Goal: Task Accomplishment & Management: Manage account settings

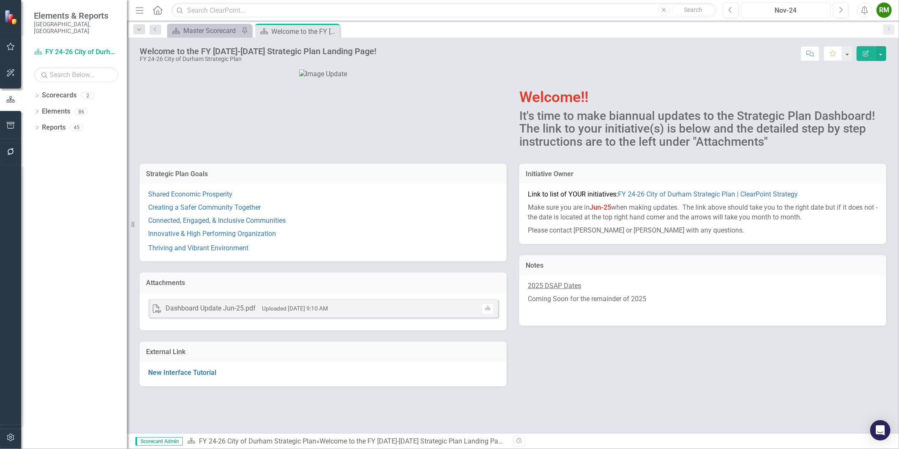
click at [801, 10] on div "Nov-24" at bounding box center [786, 11] width 84 height 10
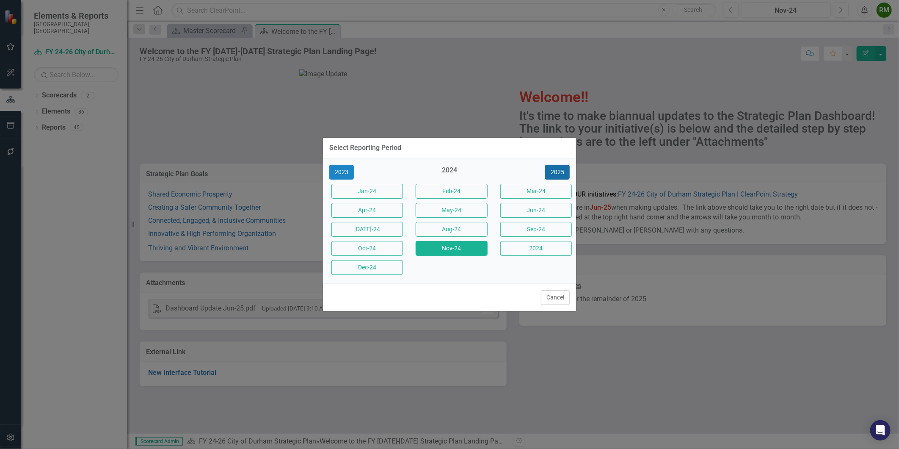
click at [552, 167] on button "2025" at bounding box center [557, 172] width 25 height 15
click at [536, 209] on button "Jun-25" at bounding box center [536, 210] width 72 height 15
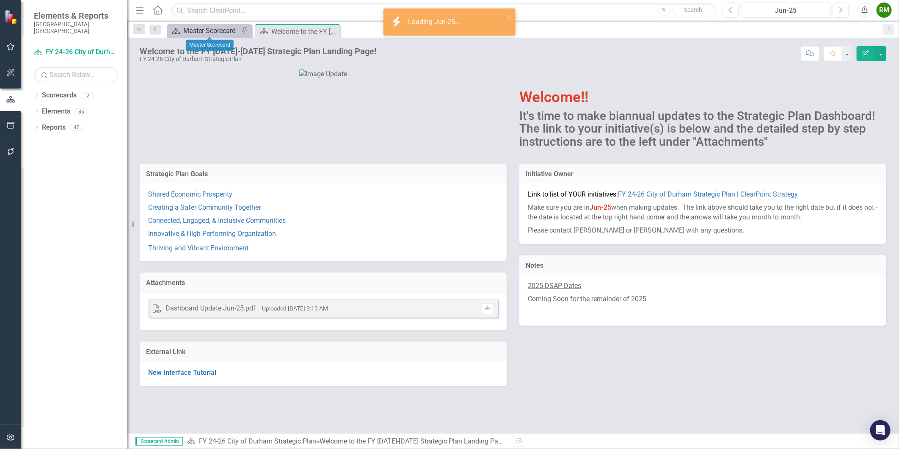
click at [202, 32] on div "Master Scorecard" at bounding box center [211, 30] width 56 height 11
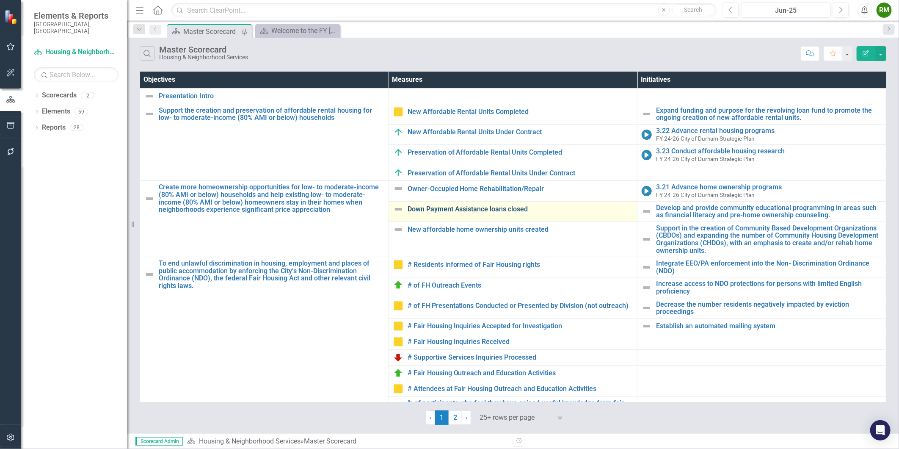
click at [476, 207] on link "Down Payment Assistance loans closed" at bounding box center [521, 209] width 226 height 8
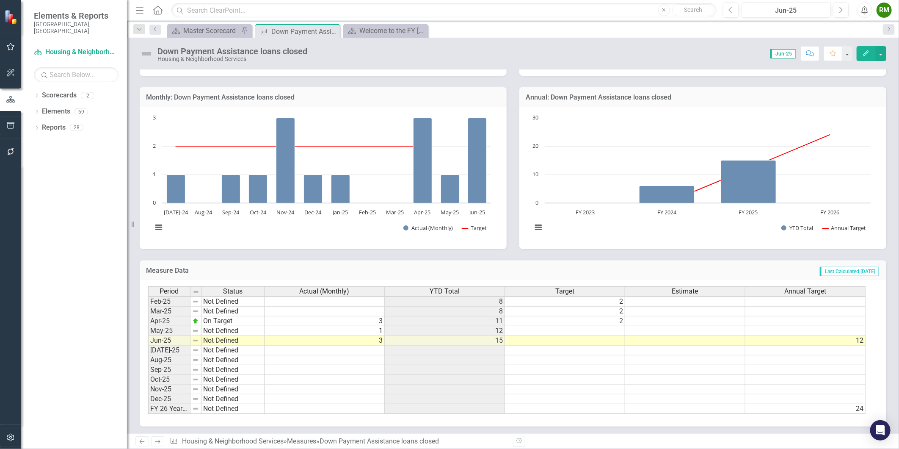
scroll to position [381, 0]
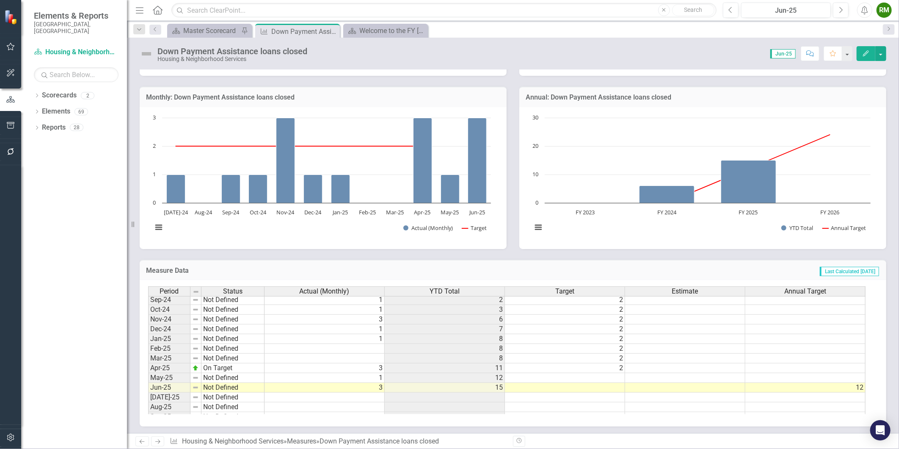
click at [609, 376] on tbody "Dec-23 Not Defined Jan-24 Not Defined 2 2 [DATE]-24 Not Defined 2 [DATE]-24 Not…" at bounding box center [507, 334] width 718 height 254
type textarea "2"
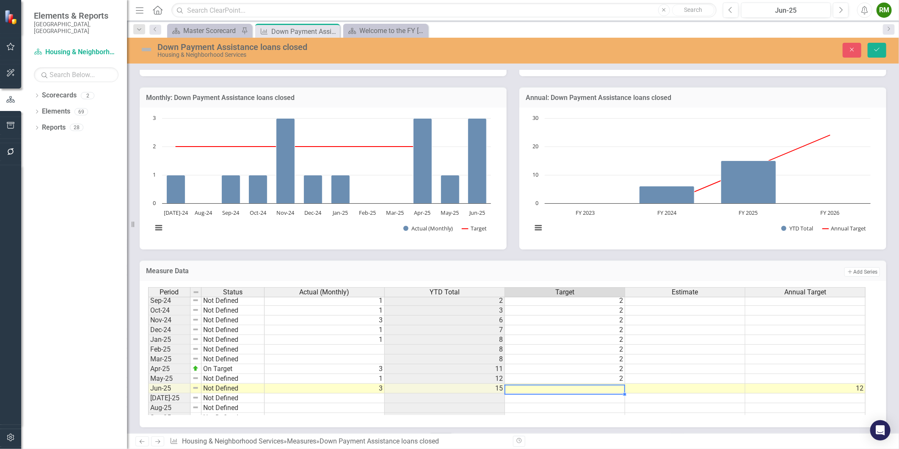
type textarea "2"
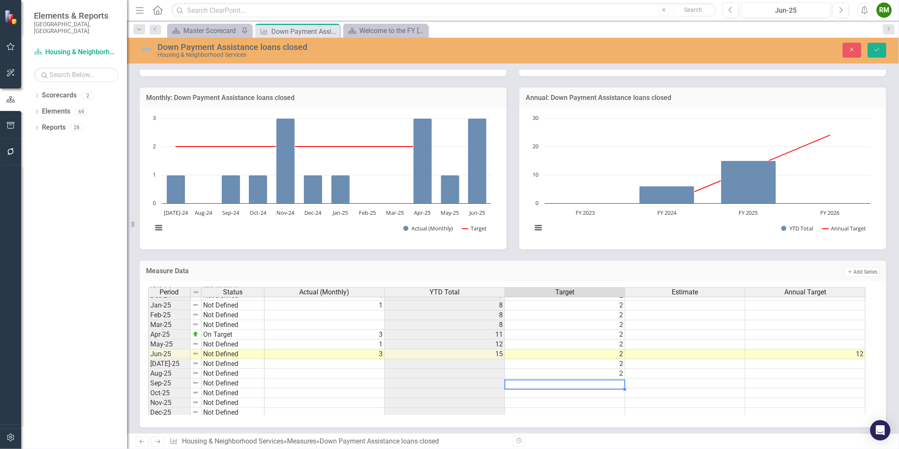
scroll to position [429, 0]
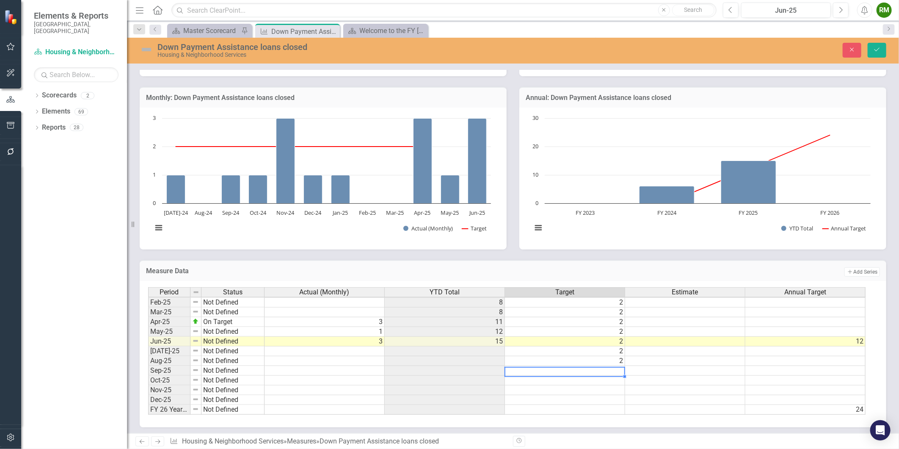
click at [559, 361] on tbody "Oct-23 Not Defined Nov-23 Not Defined Dec-23 Not Defined Jan-24 Not Defined 2 2…" at bounding box center [507, 277] width 718 height 273
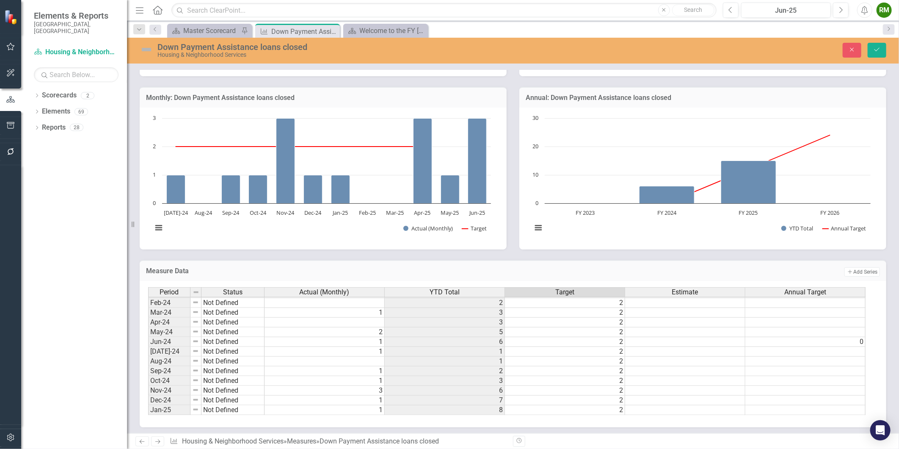
scroll to position [288, 0]
click at [356, 336] on td "1" at bounding box center [325, 336] width 120 height 10
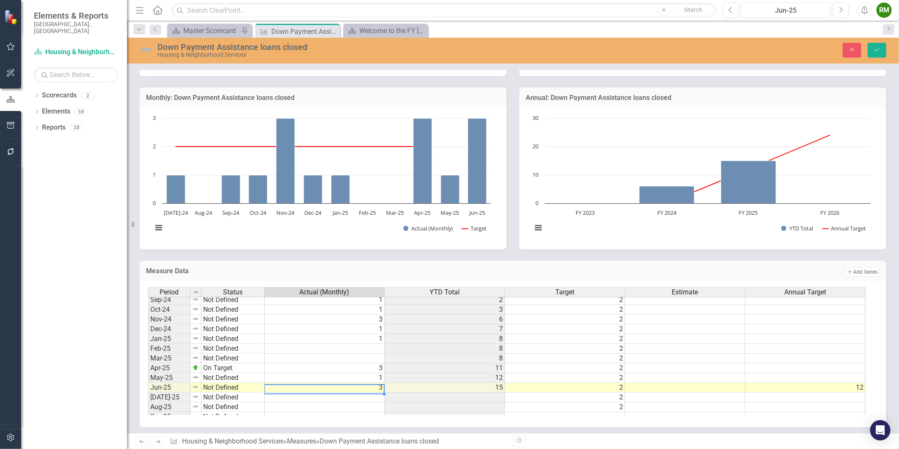
type textarea "6"
type textarea "1"
click at [196, 388] on img at bounding box center [195, 387] width 7 height 7
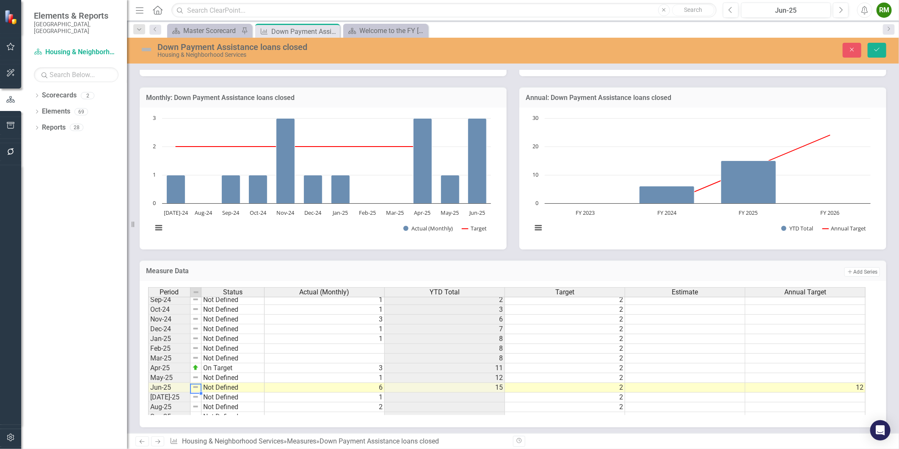
click at [197, 387] on img at bounding box center [195, 387] width 7 height 7
click at [212, 387] on td "Not Defined" at bounding box center [233, 388] width 63 height 10
click at [321, 379] on td "1" at bounding box center [325, 378] width 120 height 10
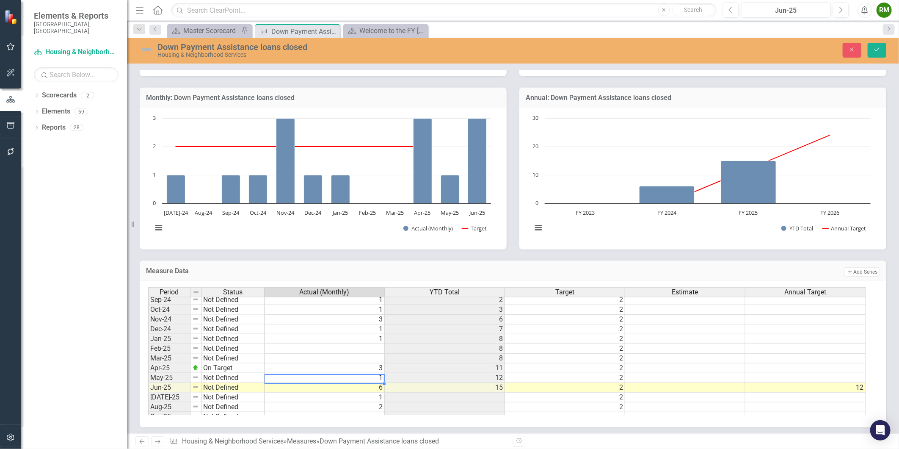
click at [246, 379] on td "Not Defined" at bounding box center [233, 378] width 63 height 10
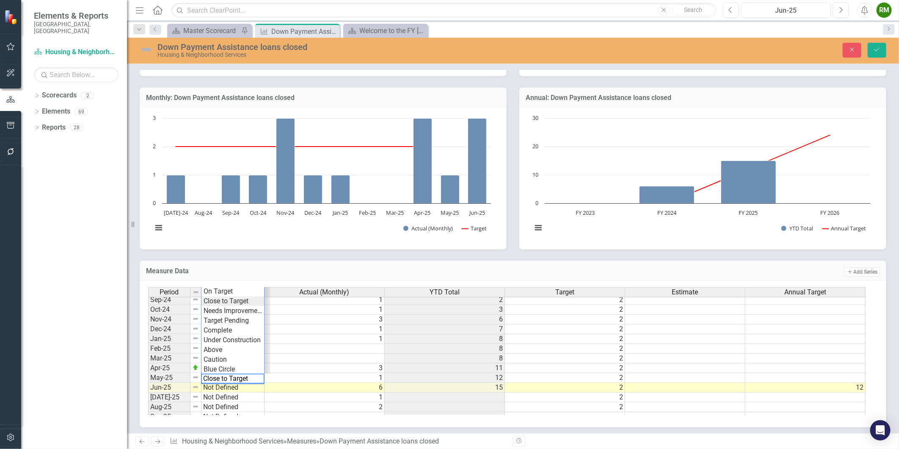
click at [234, 298] on div "Period Status Actual (Monthly) YTD Total Target Estimate Annual Target Oct-23 N…" at bounding box center [510, 351] width 724 height 128
click at [227, 376] on td "Close to Target" at bounding box center [233, 378] width 63 height 10
click at [227, 291] on div "Period Status Actual (Monthly) YTD Total Target Estimate Annual Target Oct-23 N…" at bounding box center [510, 351] width 724 height 128
click at [235, 379] on td "On Target" at bounding box center [233, 378] width 63 height 10
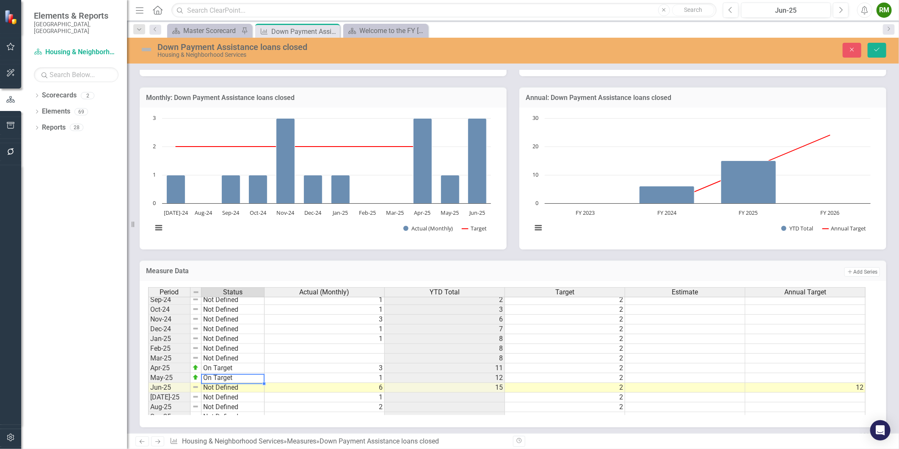
click at [233, 378] on td "On Target" at bounding box center [233, 378] width 63 height 10
click at [227, 309] on div "Period Status Actual (Monthly) YTD Total Target Estimate Annual Target Oct-23 N…" at bounding box center [510, 351] width 724 height 128
click at [234, 377] on td "Needs Improvement" at bounding box center [233, 378] width 63 height 10
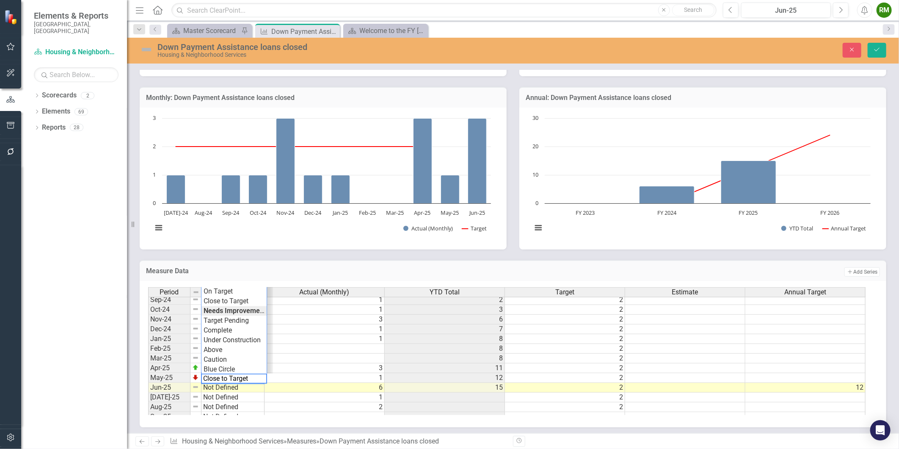
click at [235, 302] on div "Period Status Actual (Monthly) YTD Total Target Estimate Annual Target Oct-23 N…" at bounding box center [510, 351] width 724 height 128
click at [232, 387] on td "Not Defined" at bounding box center [233, 388] width 63 height 10
click at [224, 359] on div "Period Status Actual (Monthly) YTD Total Target Estimate Annual Target Oct-23 N…" at bounding box center [510, 351] width 724 height 128
click at [223, 387] on td "Above" at bounding box center [233, 388] width 63 height 10
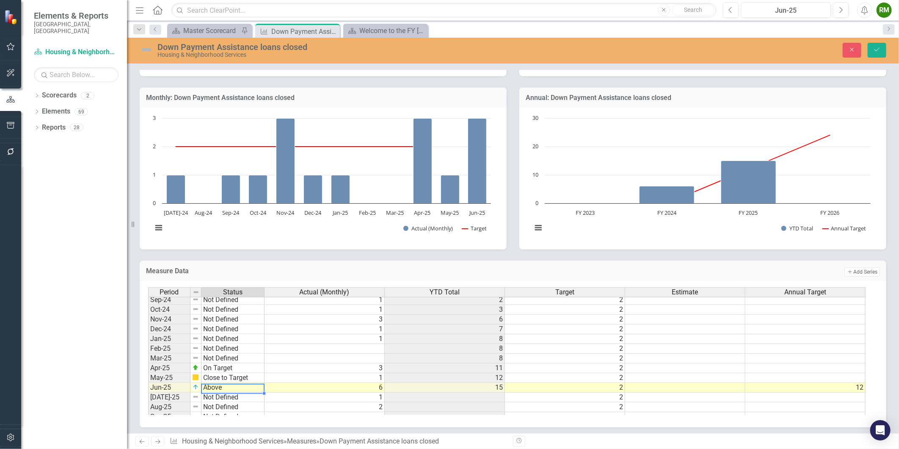
click at [223, 387] on td "Above" at bounding box center [233, 388] width 63 height 10
click at [226, 396] on td "Not Defined" at bounding box center [233, 397] width 63 height 10
drag, startPoint x: 225, startPoint y: 309, endPoint x: 237, endPoint y: 356, distance: 48.5
click at [226, 309] on div "Period Status Actual (Monthly) YTD Total Target Estimate Annual Target Oct-23 N…" at bounding box center [510, 351] width 724 height 128
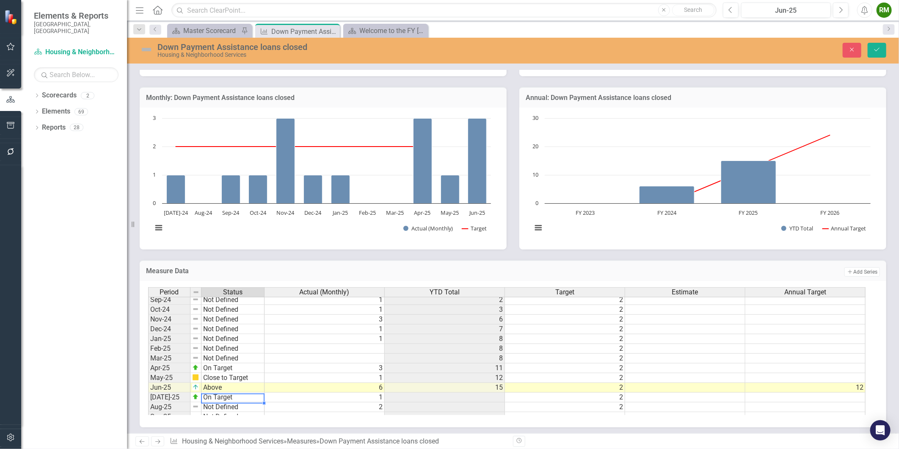
scroll to position [429, 0]
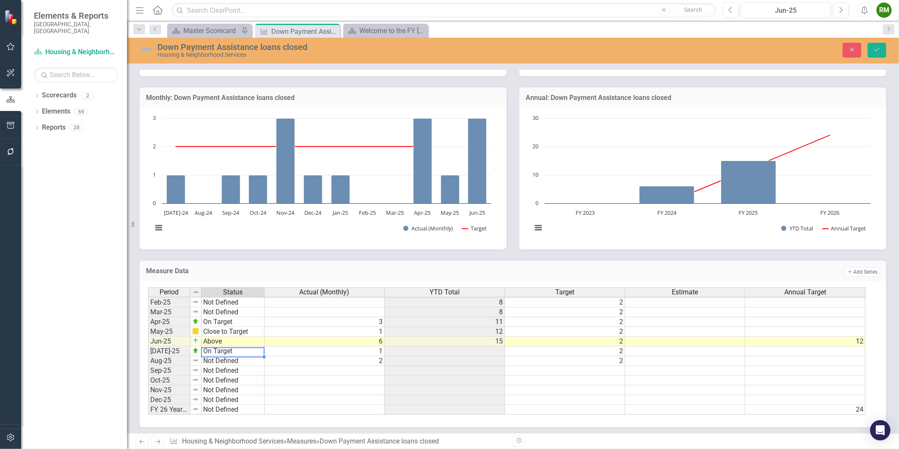
click at [224, 340] on tbody "Oct-23 Not Defined Nov-23 Not Defined Dec-23 Not Defined Jan-24 Not Defined Feb…" at bounding box center [206, 277] width 116 height 273
click at [224, 340] on td "Above" at bounding box center [233, 342] width 63 height 10
click at [216, 341] on td "Above" at bounding box center [233, 342] width 63 height 10
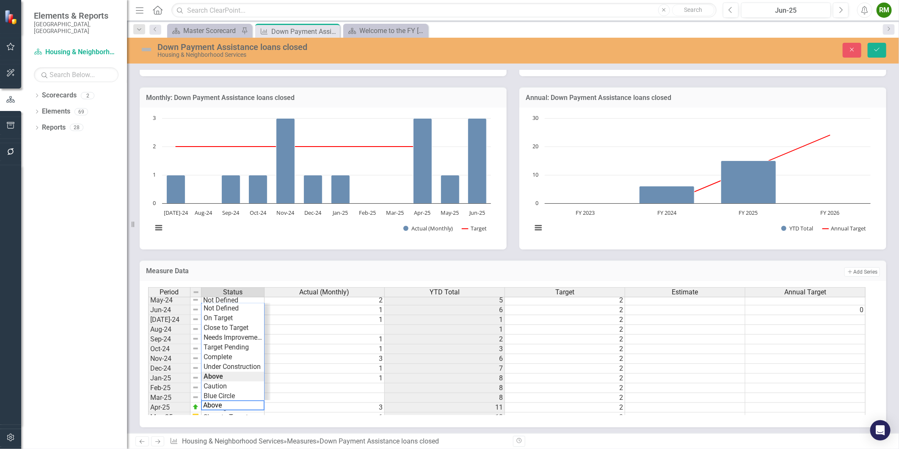
scroll to position [335, 0]
click at [227, 345] on div "Period Status Actual (Monthly) YTD Total Target Estimate Annual Target Jan-24 N…" at bounding box center [510, 351] width 724 height 128
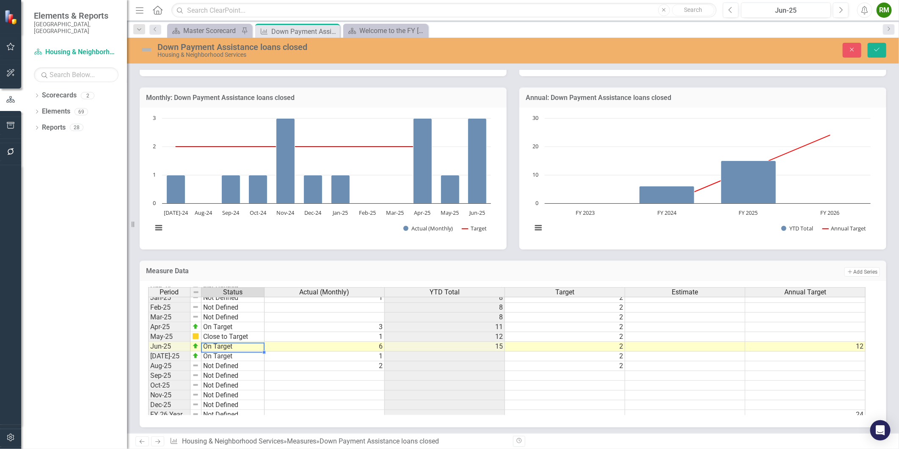
scroll to position [429, 0]
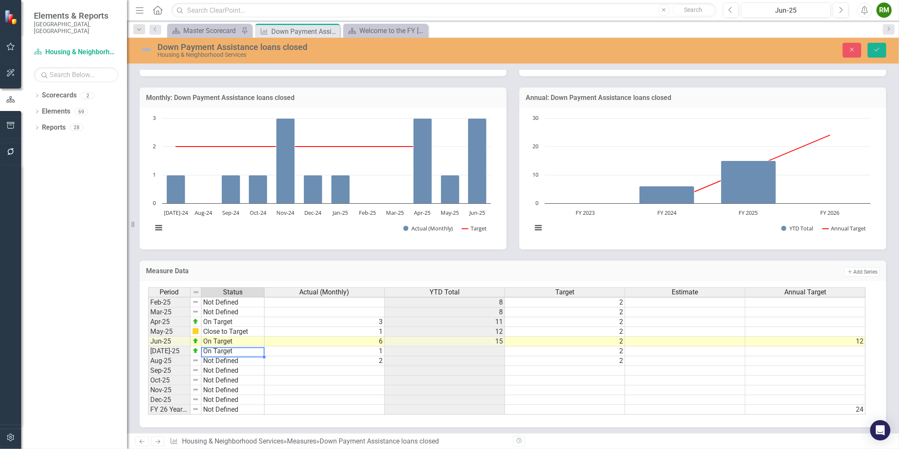
click at [225, 349] on td "On Target" at bounding box center [233, 351] width 63 height 10
click at [224, 351] on td "On Target" at bounding box center [233, 351] width 63 height 10
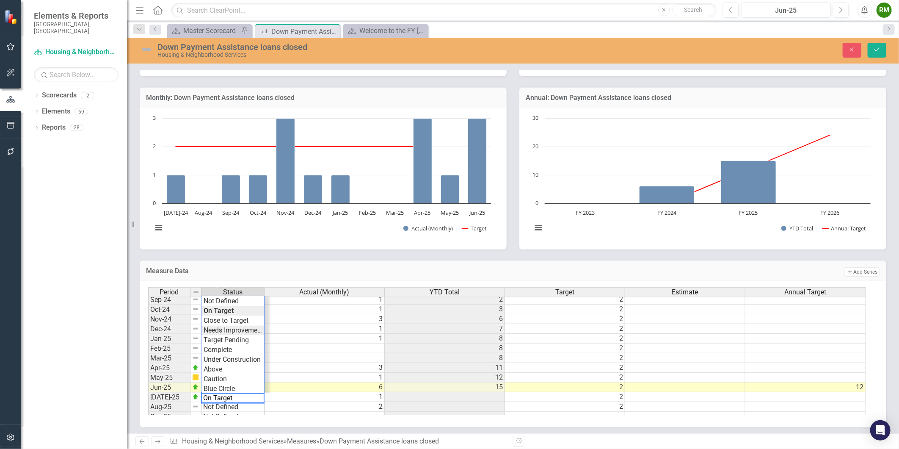
scroll to position [382, 0]
click at [233, 318] on div "Period Status Actual (Monthly) YTD Total Target Estimate Annual Target Jan-24 N…" at bounding box center [510, 351] width 724 height 128
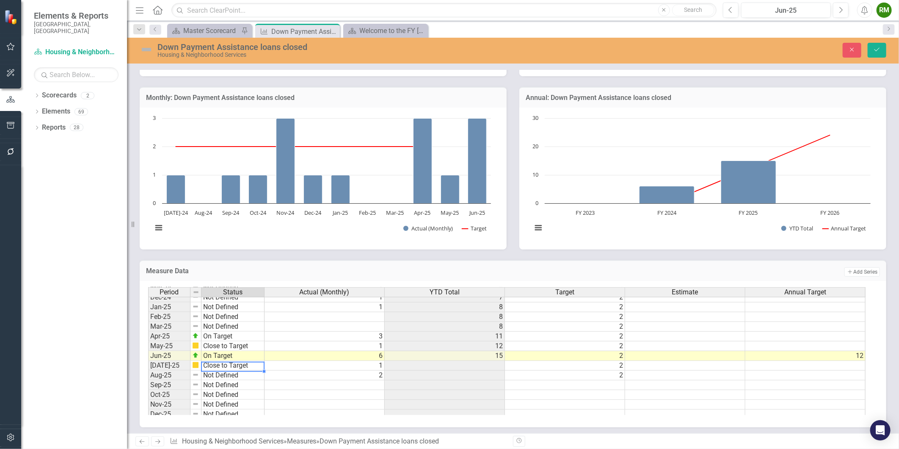
scroll to position [429, 0]
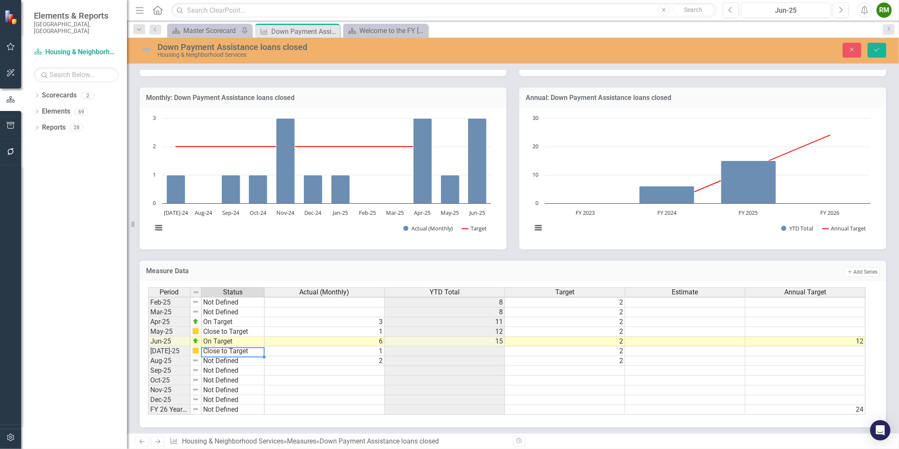
click at [235, 359] on tbody "Oct-23 Not Defined Nov-23 Not Defined Dec-23 Not Defined Jan-24 Not Defined Feb…" at bounding box center [206, 277] width 116 height 273
click at [235, 359] on td "Not Defined" at bounding box center [233, 361] width 63 height 10
click at [225, 362] on td "Not Defined" at bounding box center [233, 361] width 63 height 10
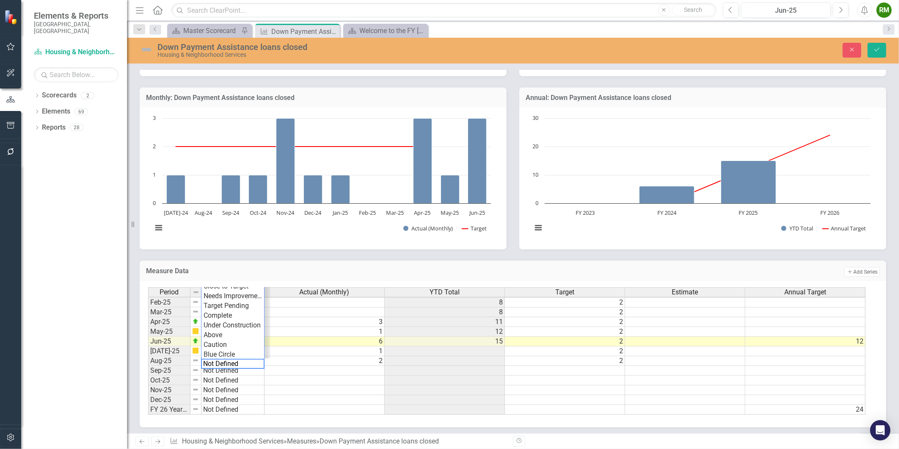
scroll to position [382, 0]
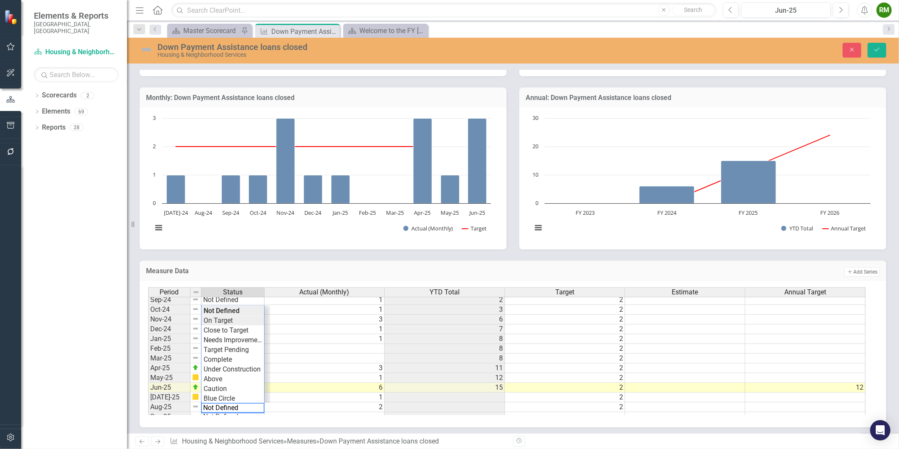
type textarea "On Target"
click at [240, 320] on div "Period Status Actual (Monthly) YTD Total Target Estimate Annual Target Jan-24 N…" at bounding box center [510, 351] width 724 height 128
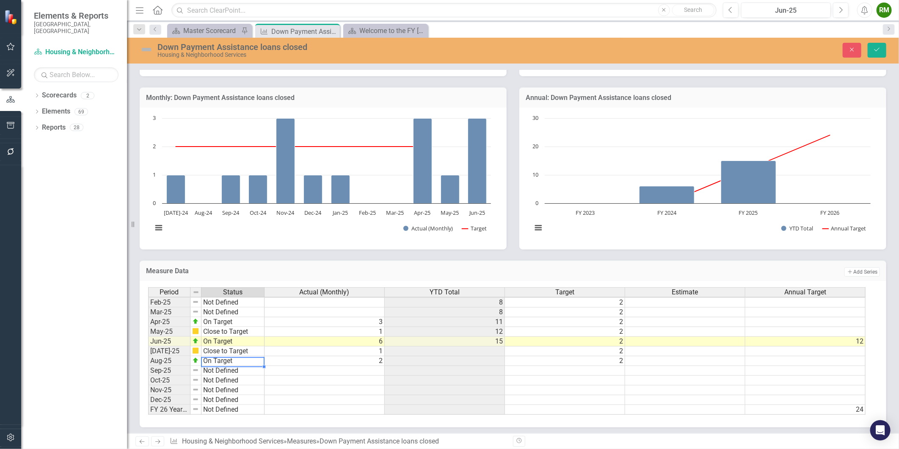
scroll to position [0, 0]
click at [343, 380] on tbody "Oct-23 Not Defined Nov-23 Not Defined Dec-23 Not Defined Jan-24 Not Defined 2 2…" at bounding box center [507, 276] width 718 height 273
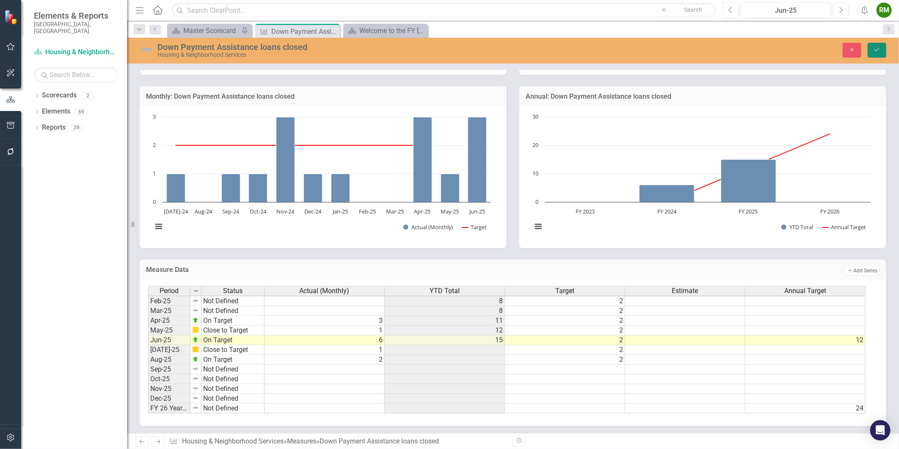
click at [874, 47] on icon "Save" at bounding box center [877, 50] width 8 height 6
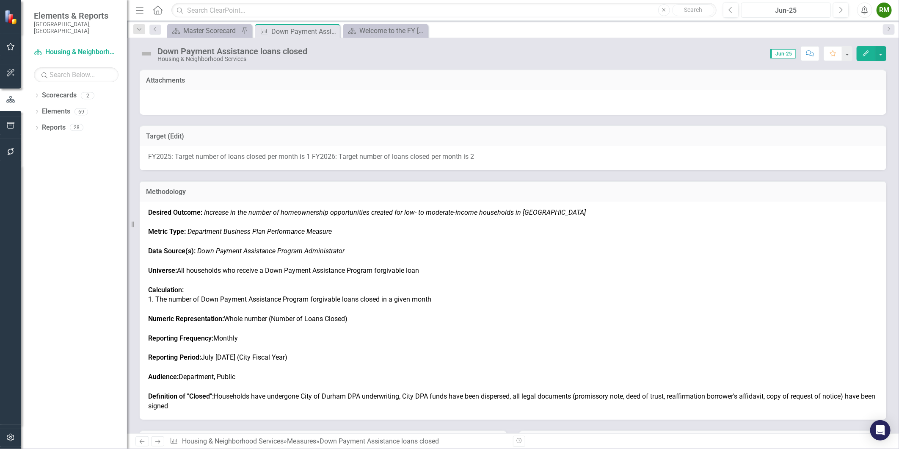
click at [800, 11] on div "Jun-25" at bounding box center [786, 11] width 84 height 10
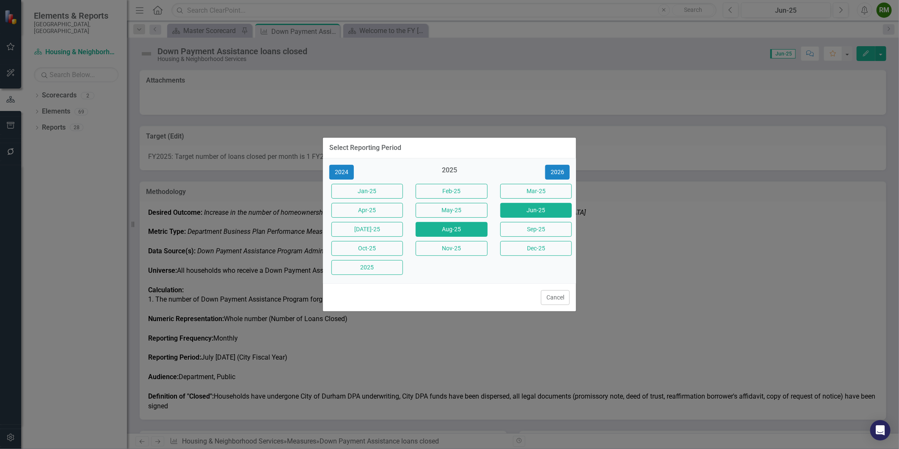
click at [461, 229] on button "Aug-25" at bounding box center [452, 229] width 72 height 15
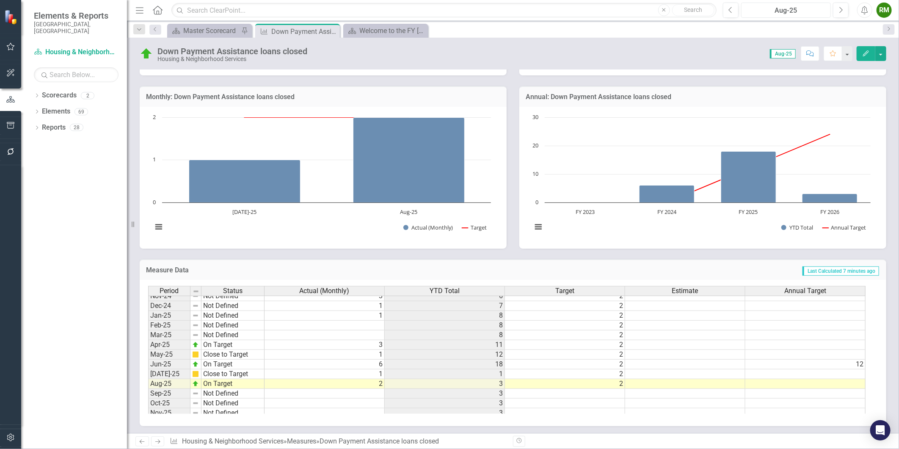
scroll to position [381, 0]
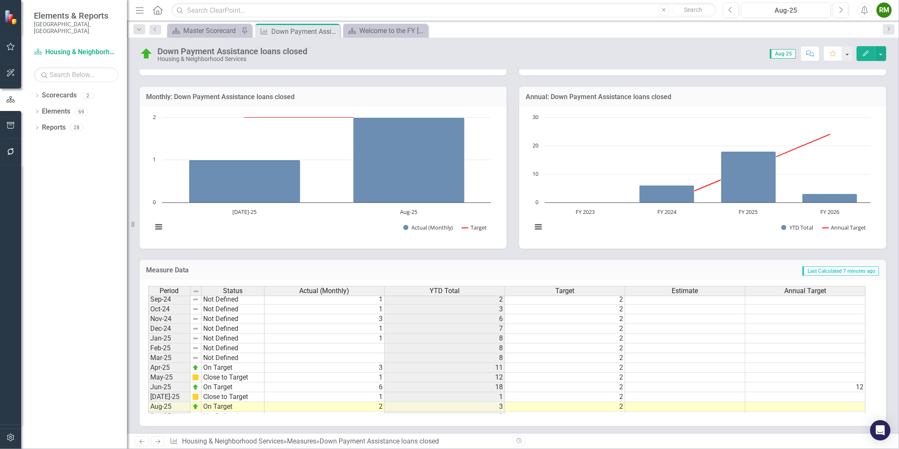
click at [214, 378] on tbody "Dec-23 Not Defined Jan-24 Not Defined Feb-24 Not Defined Mar-24 Not Defined Apr…" at bounding box center [206, 334] width 116 height 254
click at [214, 378] on td "Close to Target" at bounding box center [233, 378] width 63 height 10
click at [219, 376] on td "Close to Target" at bounding box center [233, 378] width 63 height 10
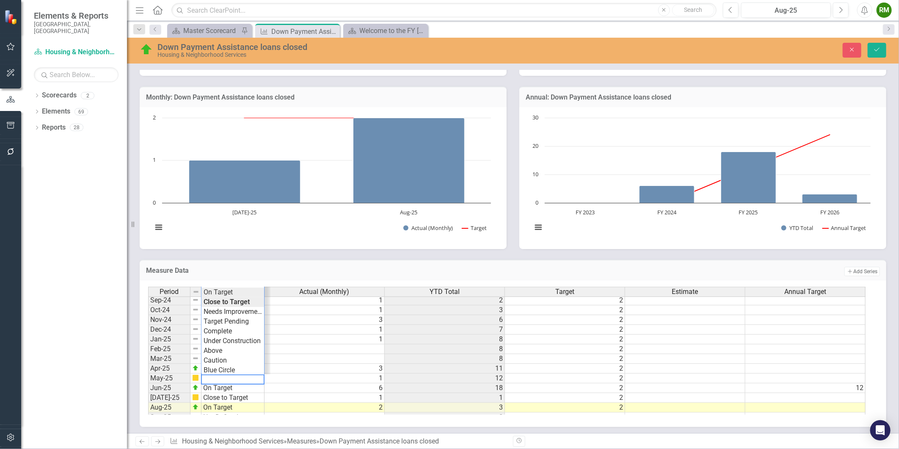
click at [224, 288] on div "Period Status Actual (Monthly) YTD Total Target Estimate Annual Target Oct-23 N…" at bounding box center [510, 351] width 724 height 128
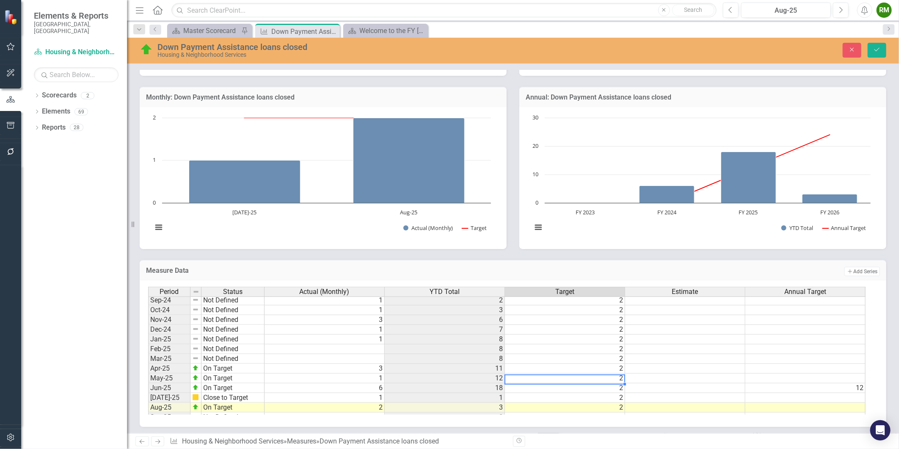
click at [528, 378] on td "2" at bounding box center [565, 378] width 120 height 10
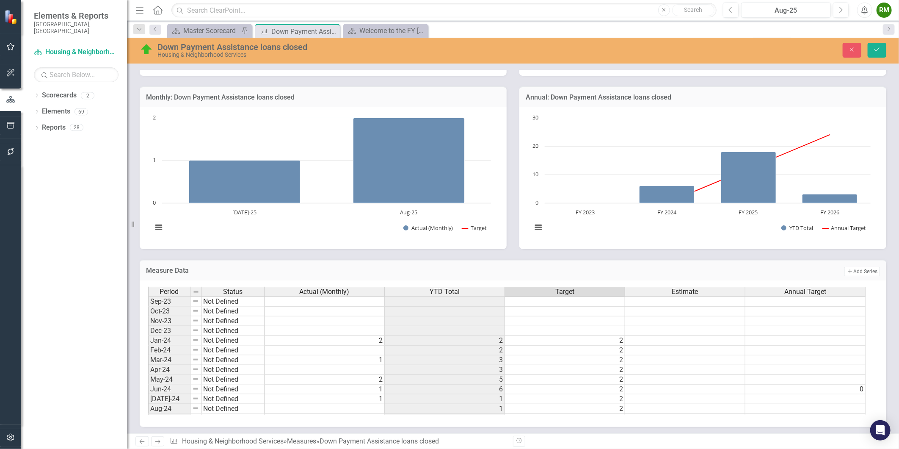
scroll to position [287, 0]
click at [148, 321] on div "Period Status Actual (Monthly) YTD Total Target Estimate Annual Target Dec-22 N…" at bounding box center [148, 331] width 0 height 312
click at [553, 318] on td "2" at bounding box center [565, 317] width 120 height 10
click at [560, 362] on td "2" at bounding box center [565, 366] width 120 height 10
click at [555, 374] on td "2" at bounding box center [565, 375] width 120 height 10
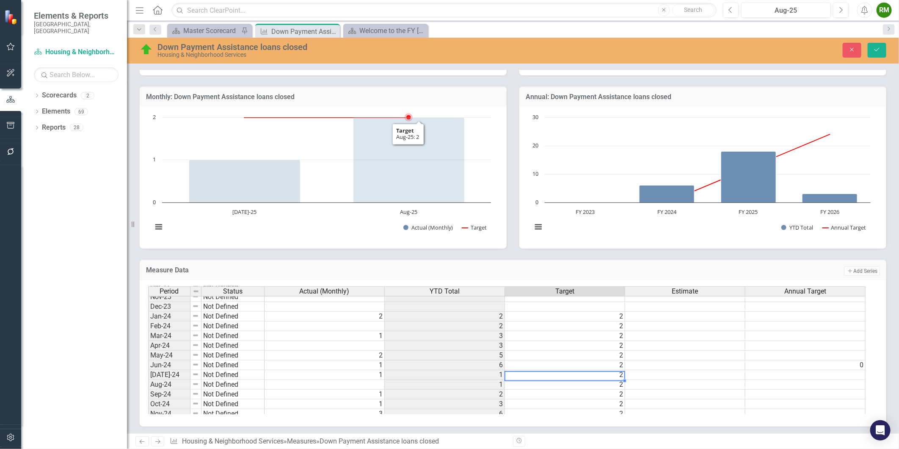
scroll to position [401, 0]
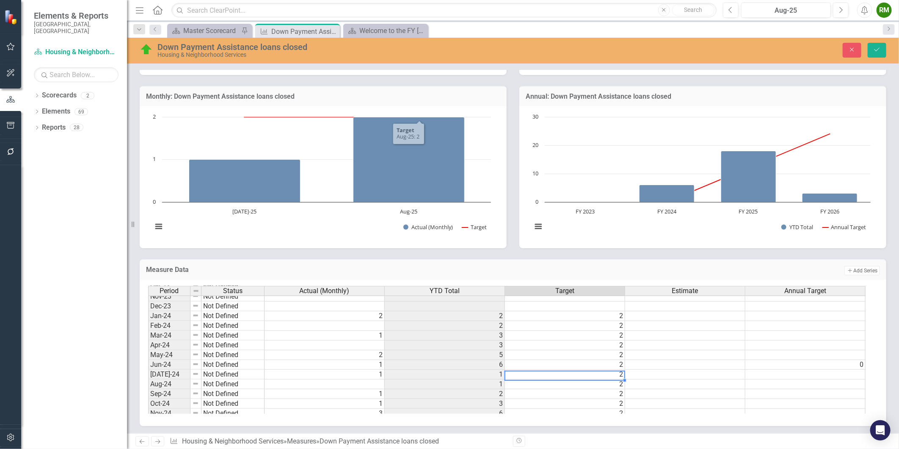
click at [582, 340] on td "2" at bounding box center [565, 345] width 120 height 10
click at [572, 350] on td "2" at bounding box center [565, 355] width 120 height 10
click at [564, 363] on td "2" at bounding box center [565, 365] width 120 height 10
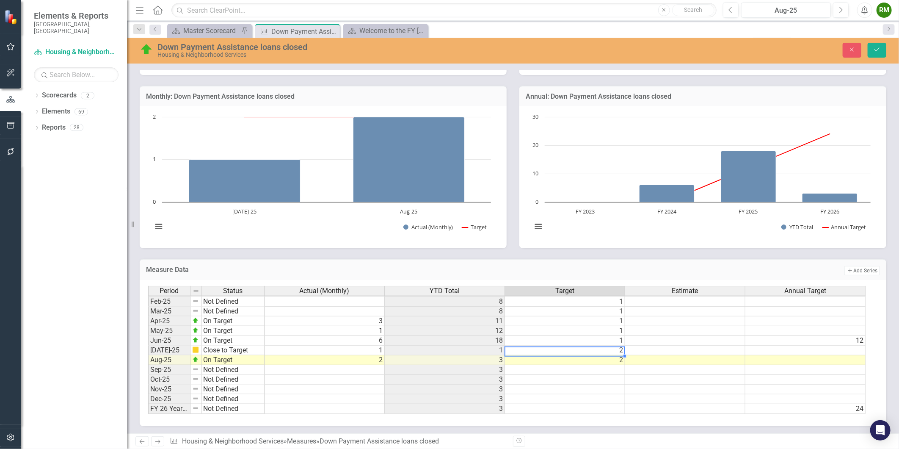
scroll to position [429, 0]
type textarea "2"
click at [555, 364] on tbody "Sep-23 Not Defined Oct-23 Not Defined Nov-23 Not Defined Dec-23 Not Defined Jan…" at bounding box center [507, 271] width 718 height 283
type textarea "2"
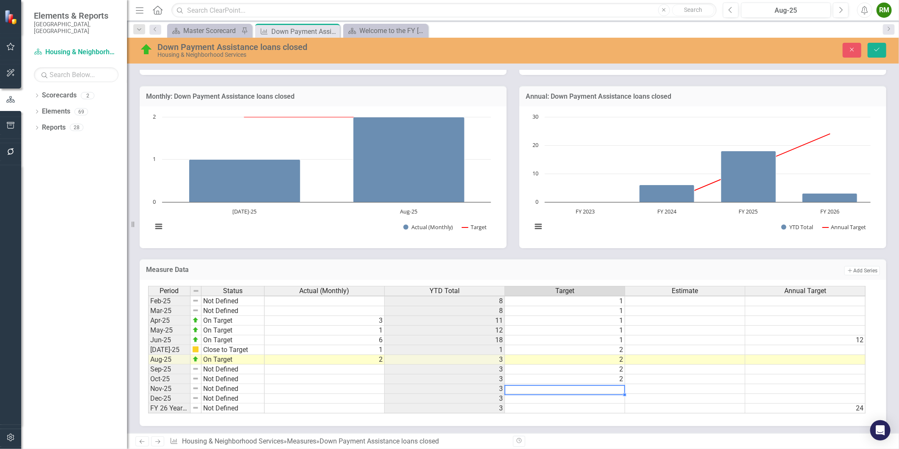
type textarea "2"
click at [881, 52] on icon "Save" at bounding box center [877, 50] width 8 height 6
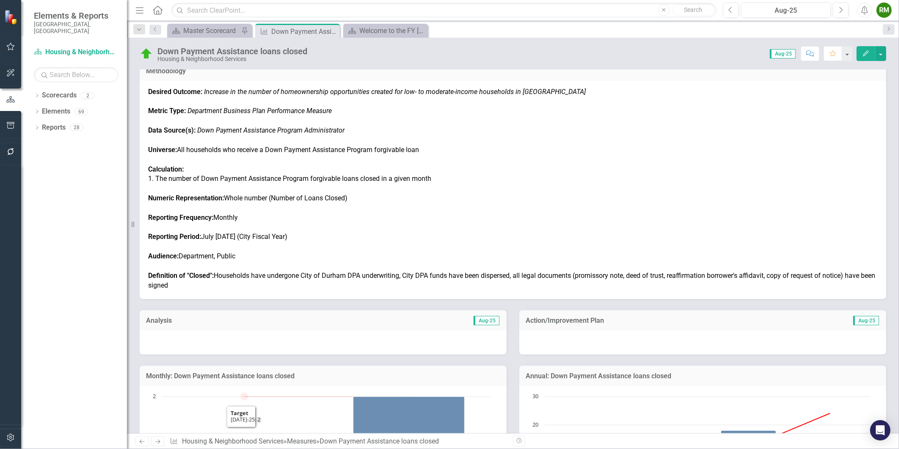
scroll to position [0, 0]
